Goal: Information Seeking & Learning: Learn about a topic

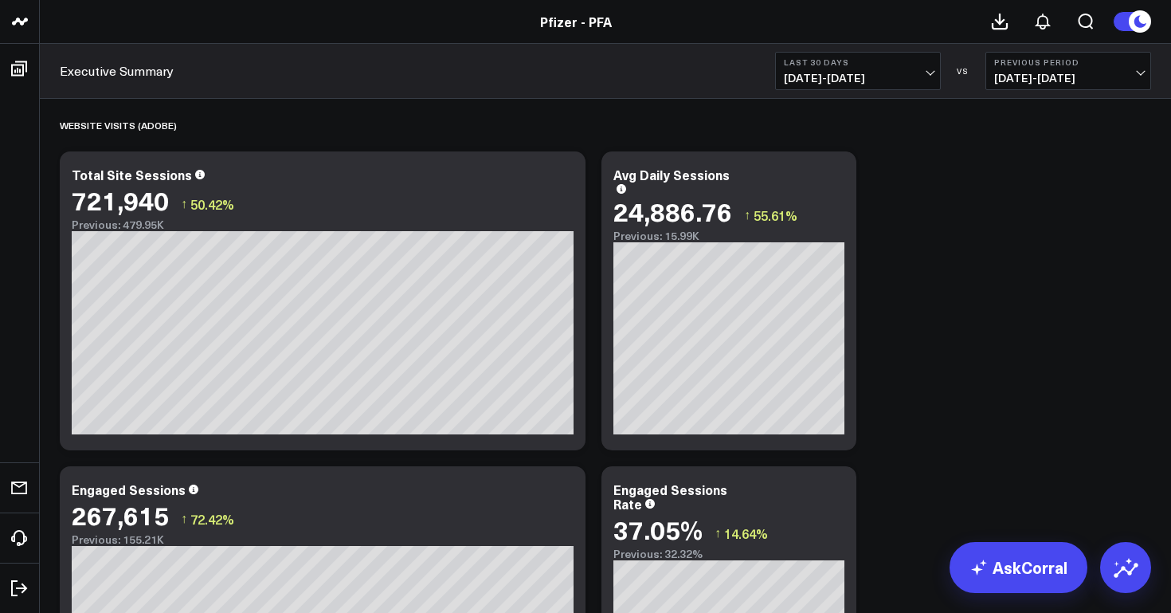
scroll to position [1673, 0]
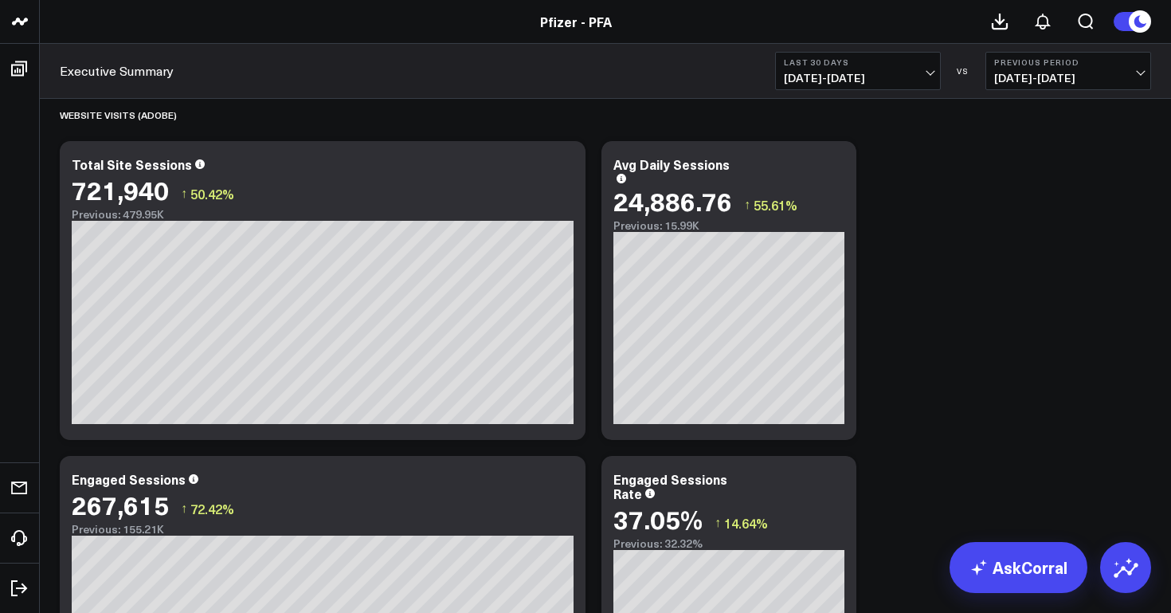
click at [920, 74] on span "[DATE] - [DATE]" at bounding box center [858, 78] width 148 height 13
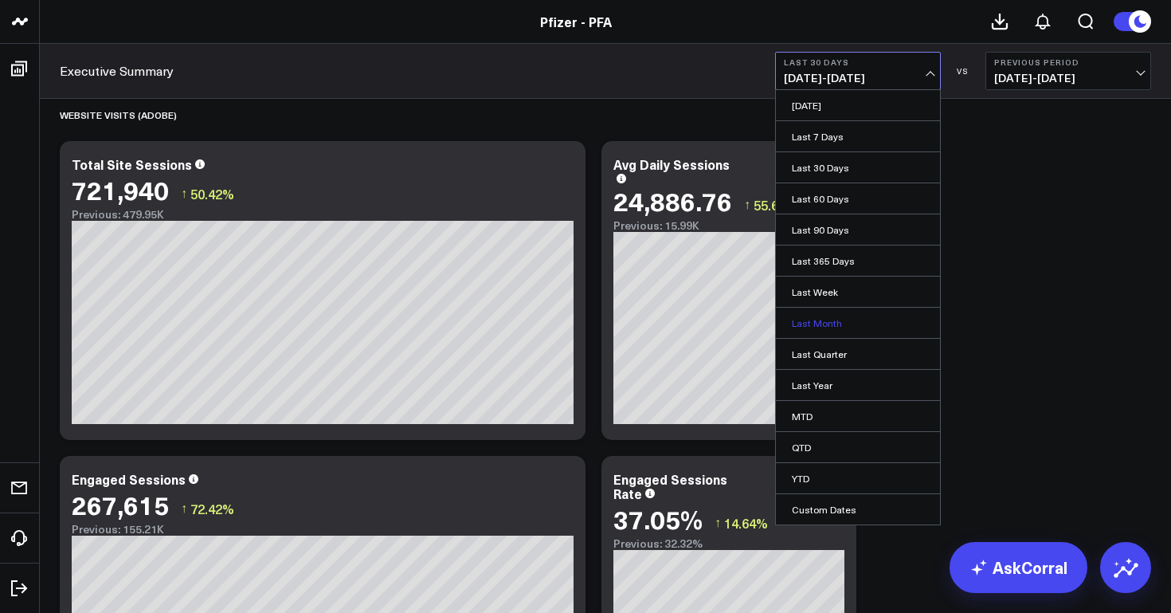
click at [835, 313] on link "Last Month" at bounding box center [858, 323] width 164 height 30
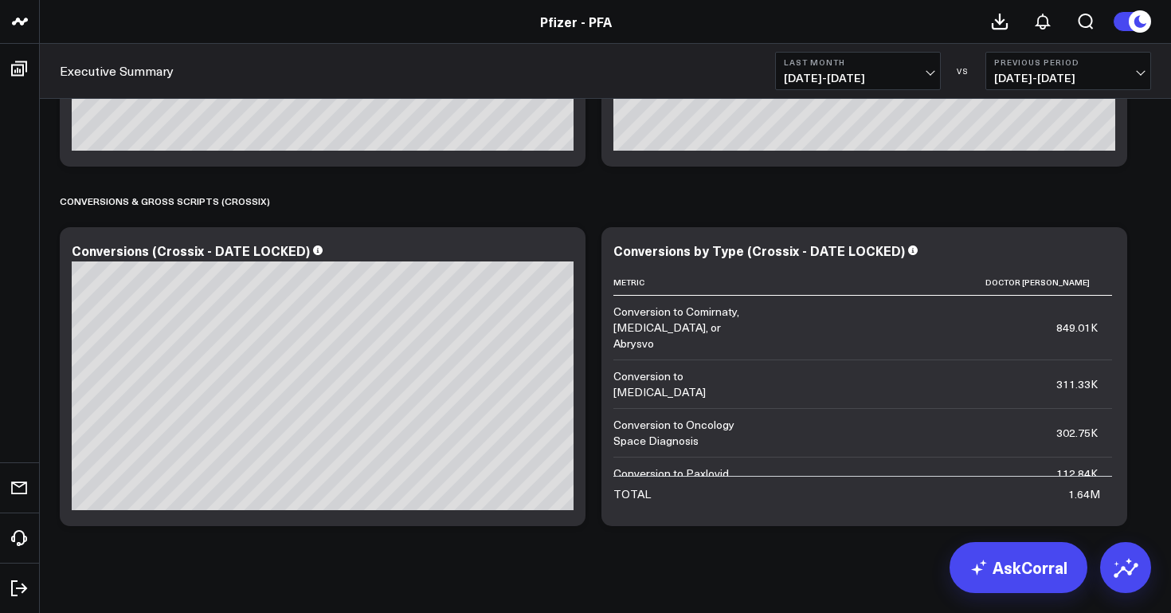
scroll to position [3941, 0]
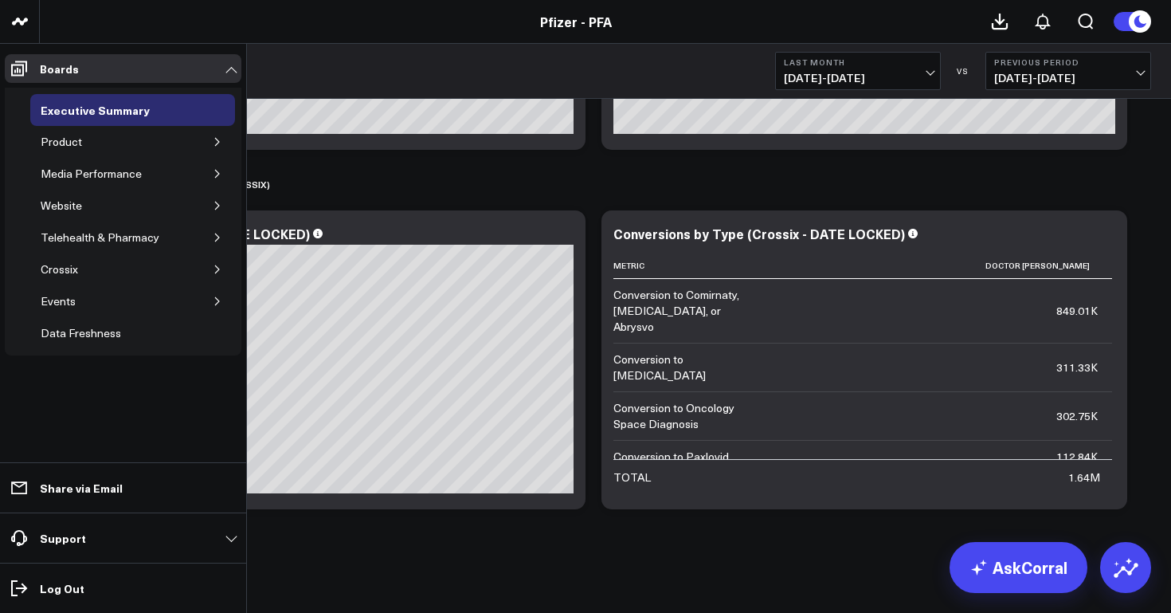
click at [215, 142] on icon "button" at bounding box center [218, 142] width 10 height 10
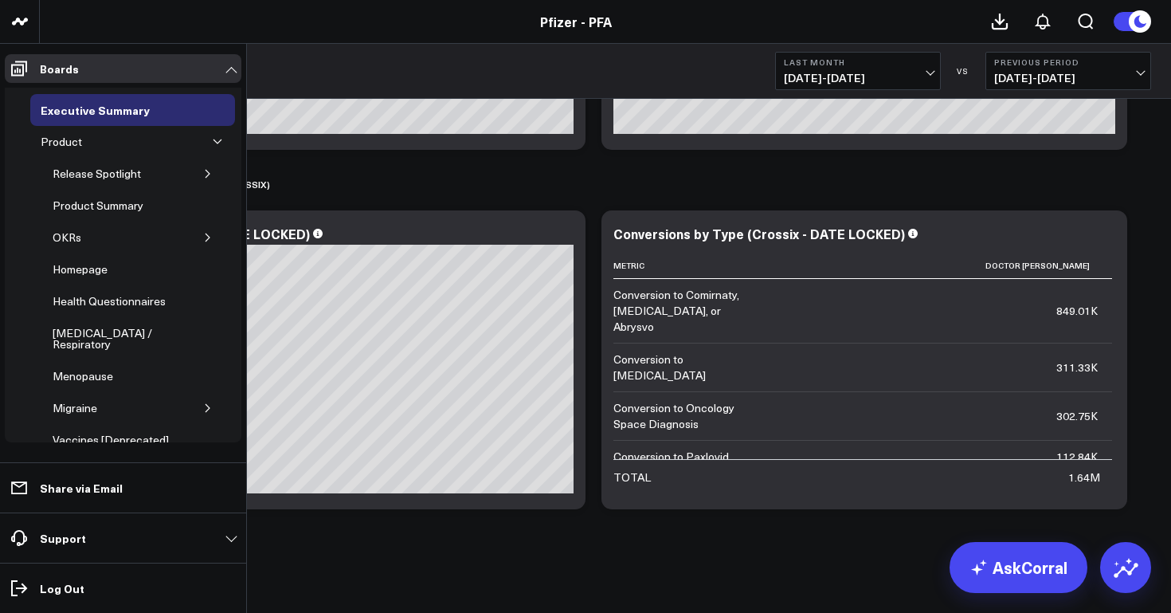
click at [213, 142] on icon "button" at bounding box center [218, 142] width 10 height 10
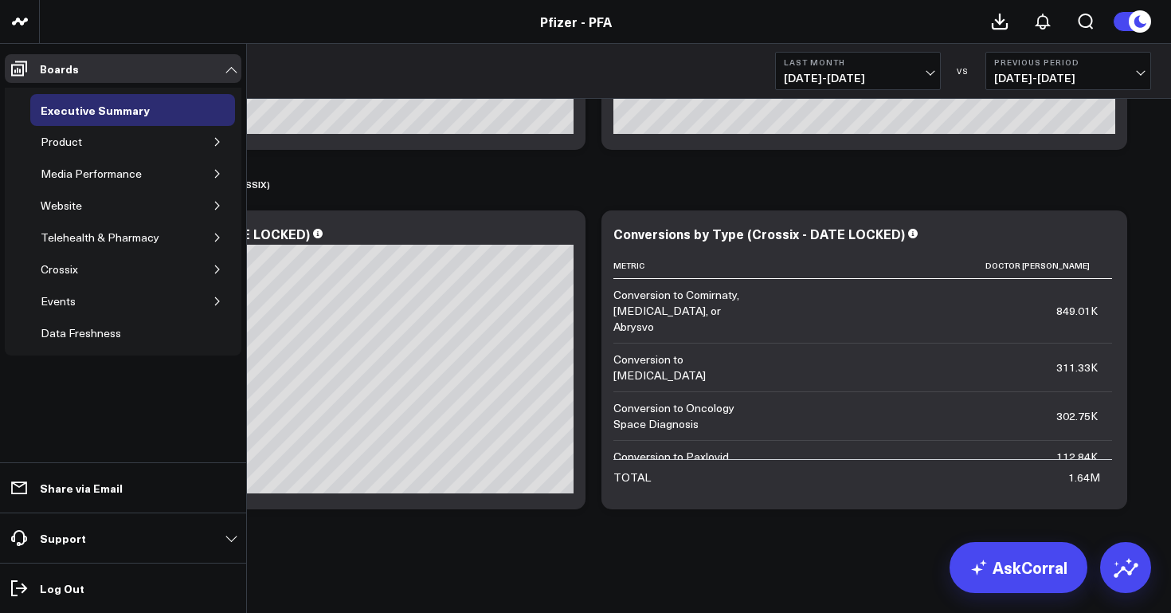
click at [218, 146] on icon "button" at bounding box center [218, 142] width 10 height 10
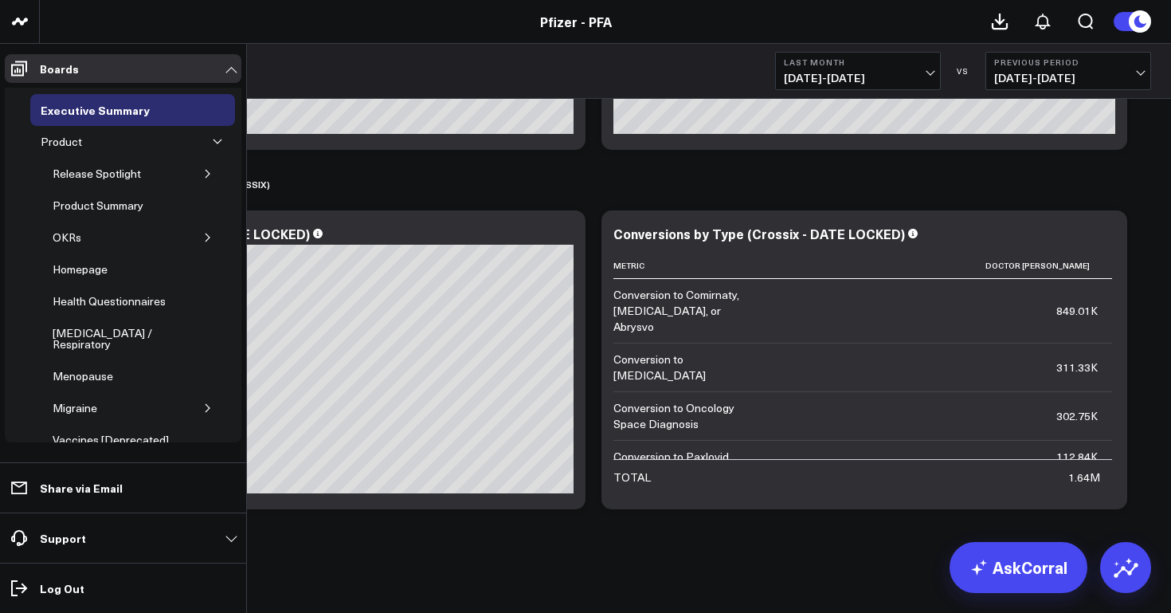
click at [203, 172] on icon "button" at bounding box center [208, 174] width 10 height 10
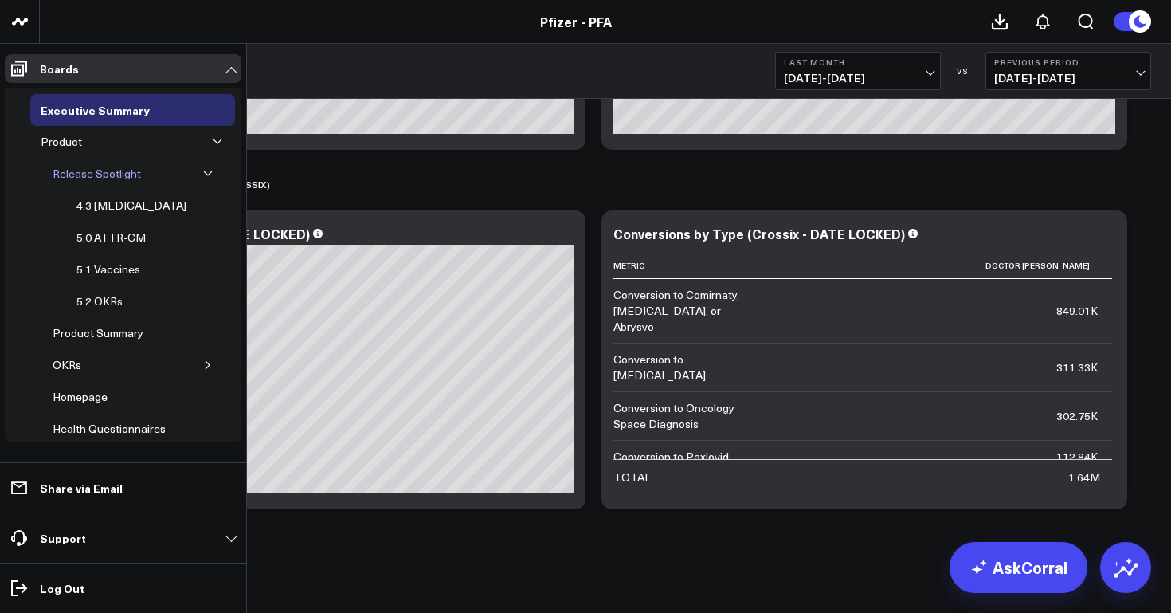
click at [124, 175] on div "Release Spotlight" at bounding box center [97, 173] width 96 height 19
click at [124, 200] on div "4.3 [MEDICAL_DATA]" at bounding box center [132, 205] width 118 height 19
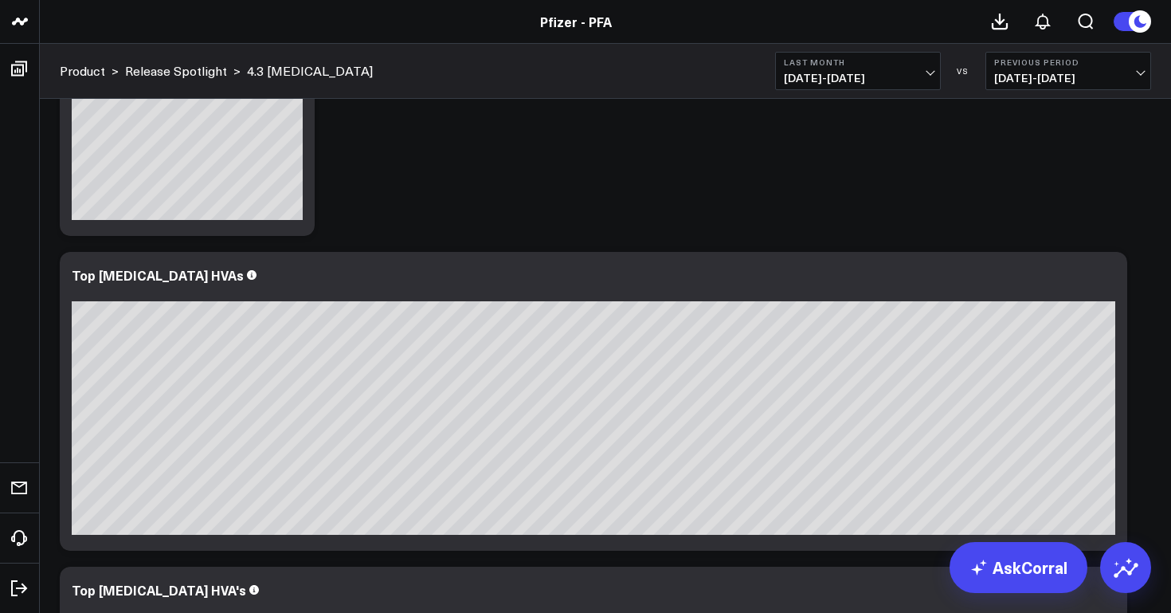
scroll to position [3154, 0]
